Goal: Find contact information: Find contact information

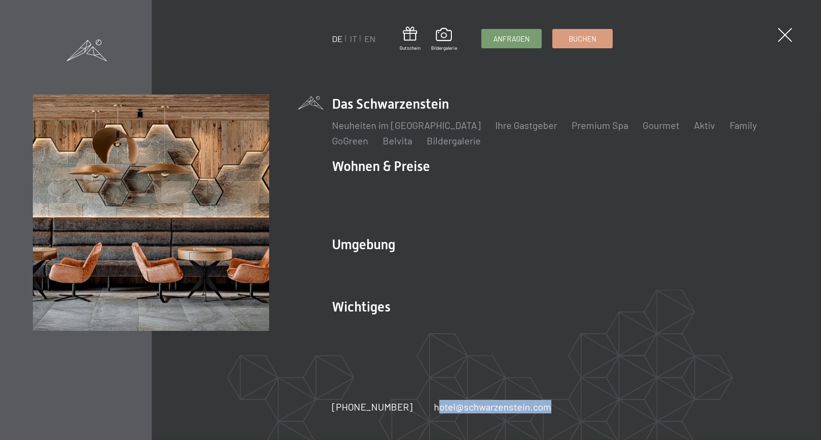
drag, startPoint x: 540, startPoint y: 408, endPoint x: 414, endPoint y: 400, distance: 125.5
click at [414, 400] on div "[PHONE_NUMBER] hotel@ no-spam. [GEOGRAPHIC_DATA]. no-spam. com" at bounding box center [452, 407] width 241 height 14
copy link "hotel@ no-spam. schwarzenstein. no-spam. com"
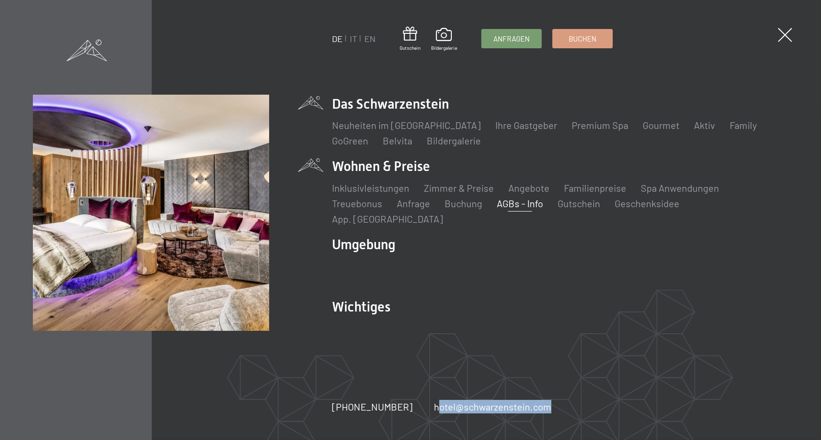
click at [521, 209] on link "AGBs - Info" at bounding box center [520, 204] width 46 height 12
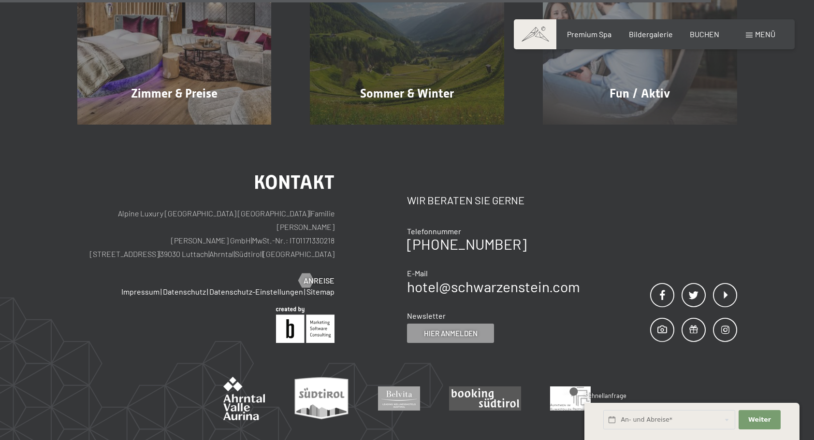
scroll to position [1073, 0]
